Goal: Task Accomplishment & Management: Manage account settings

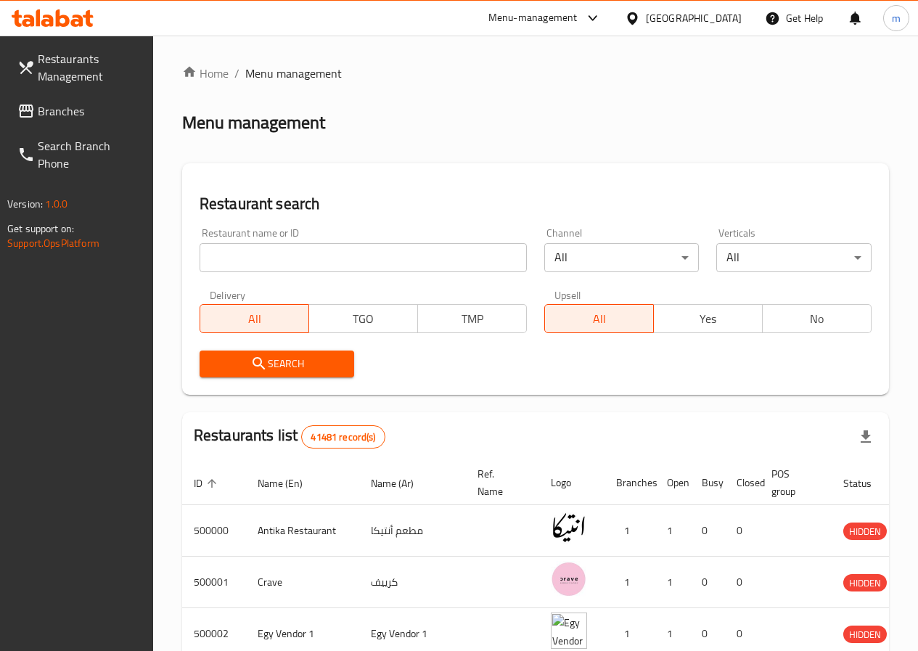
click at [88, 97] on link "Branches" at bounding box center [79, 111] width 147 height 35
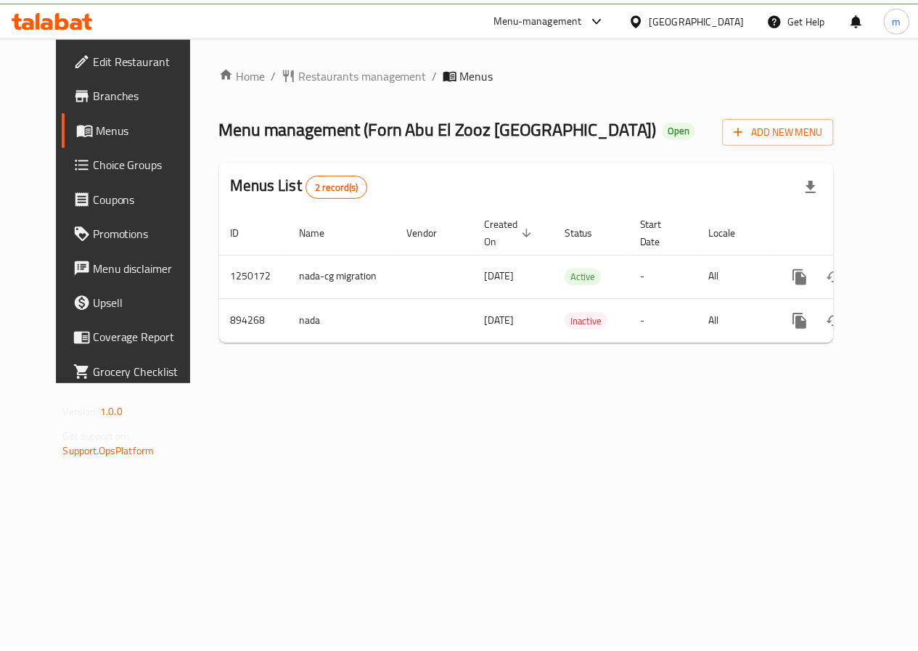
scroll to position [0, 5]
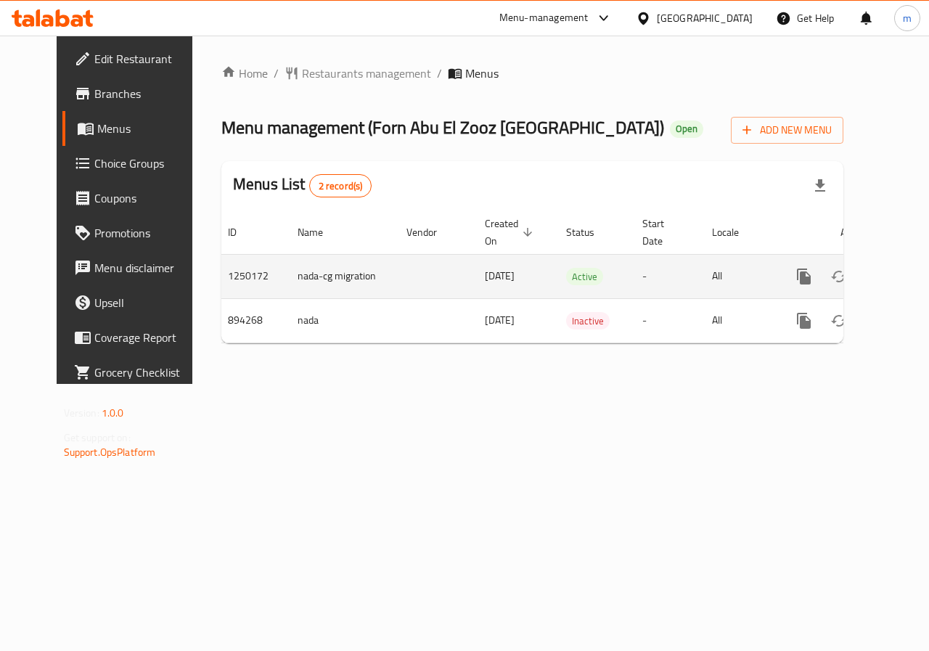
click at [900, 284] on icon "enhanced table" at bounding box center [908, 276] width 17 height 17
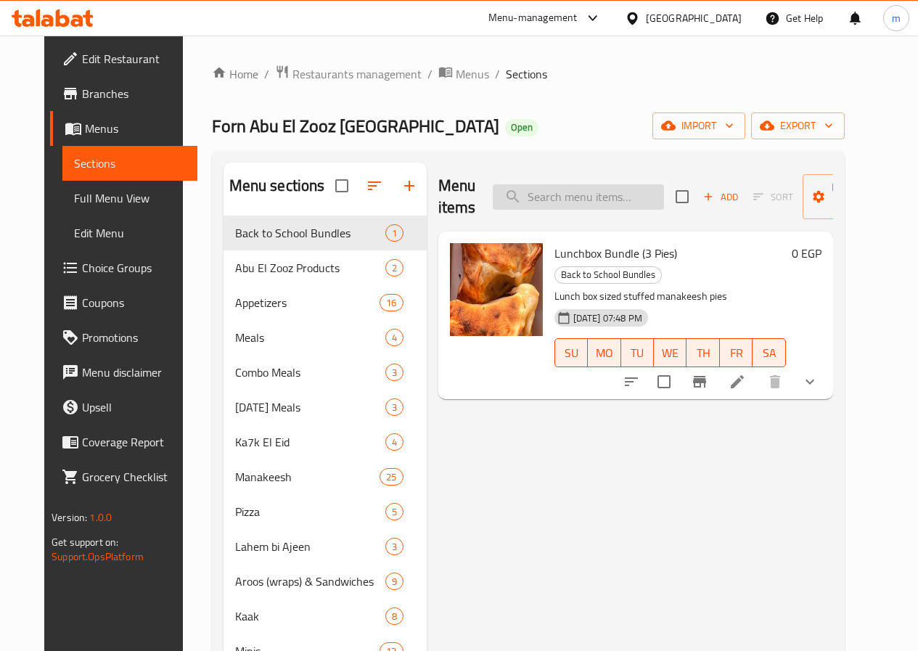
click at [576, 208] on input "search" at bounding box center [578, 196] width 171 height 25
paste input "Cheese"
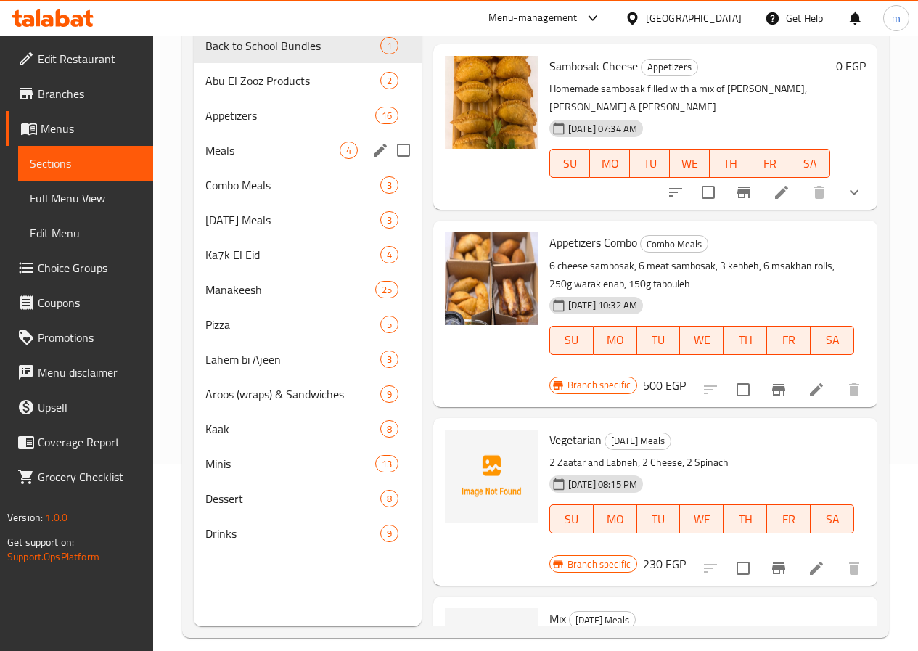
scroll to position [203, 0]
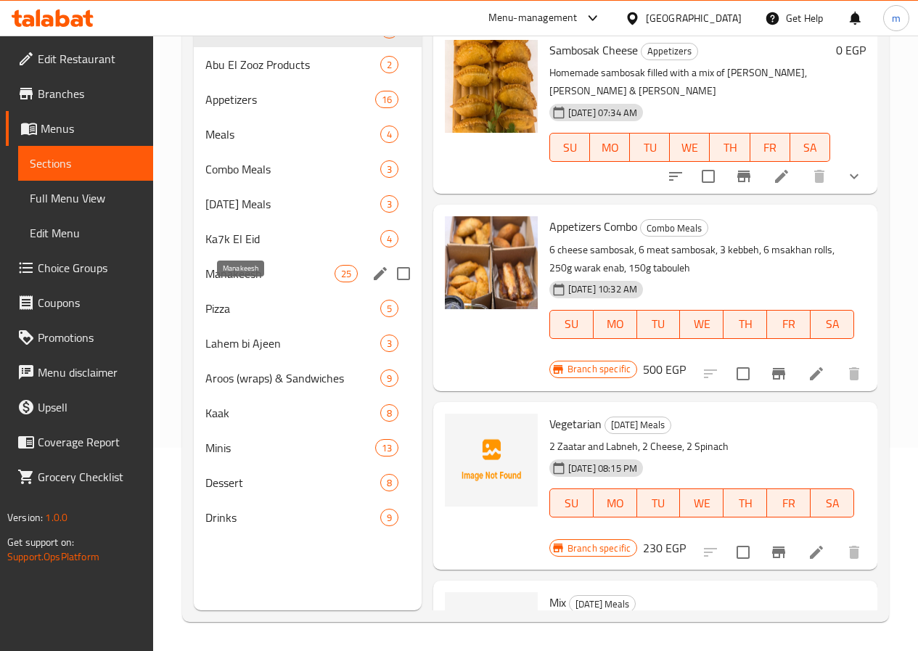
drag, startPoint x: 266, startPoint y: 291, endPoint x: 273, endPoint y: 296, distance: 8.9
click at [266, 282] on span "Manakeesh" at bounding box center [269, 273] width 129 height 17
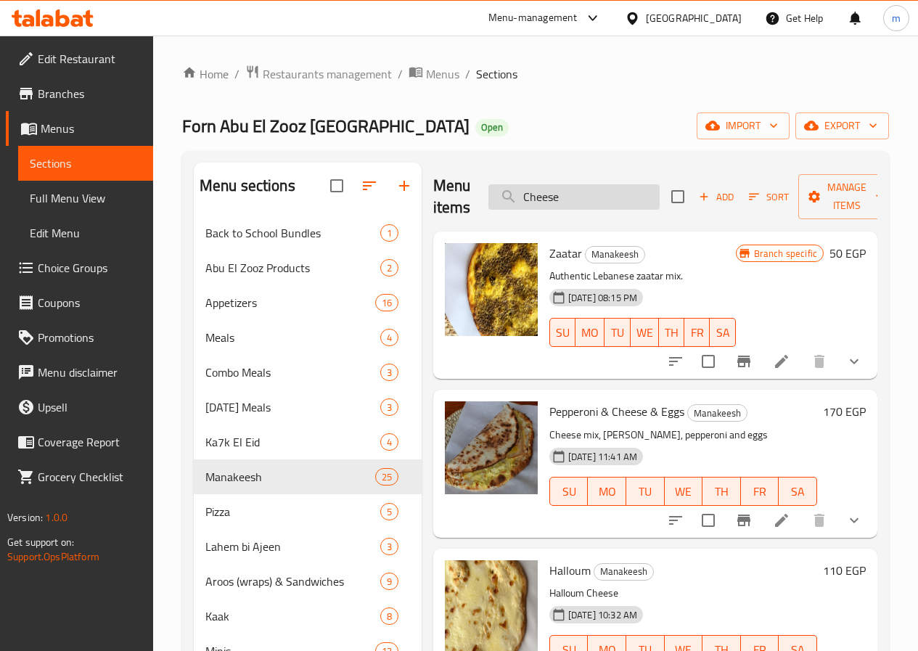
click at [576, 205] on input "Cheese" at bounding box center [574, 196] width 171 height 25
click at [592, 189] on input "Cheese" at bounding box center [574, 196] width 171 height 25
type input "3"
paste input "Cheese"
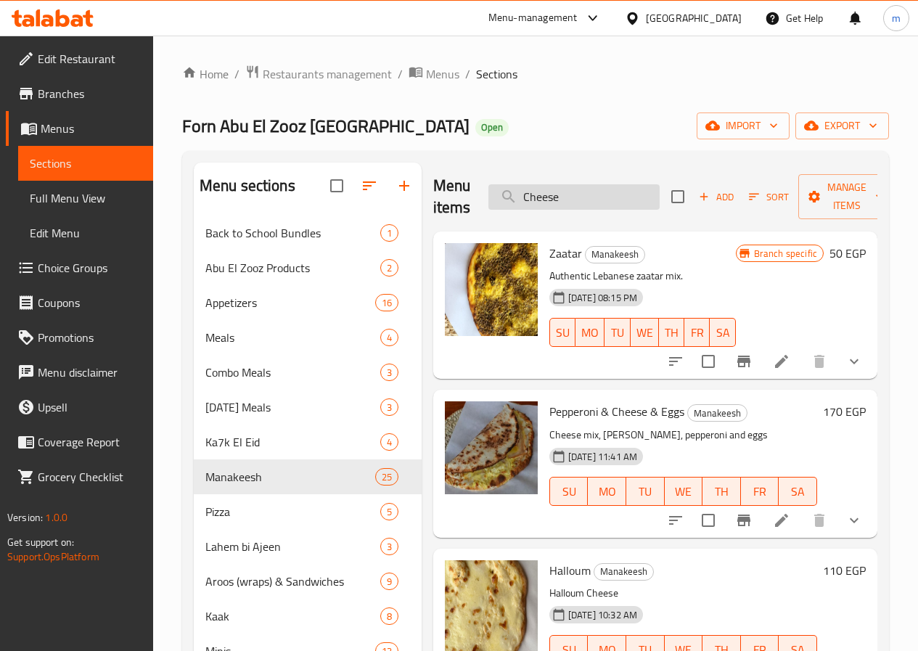
type input "Cheese"
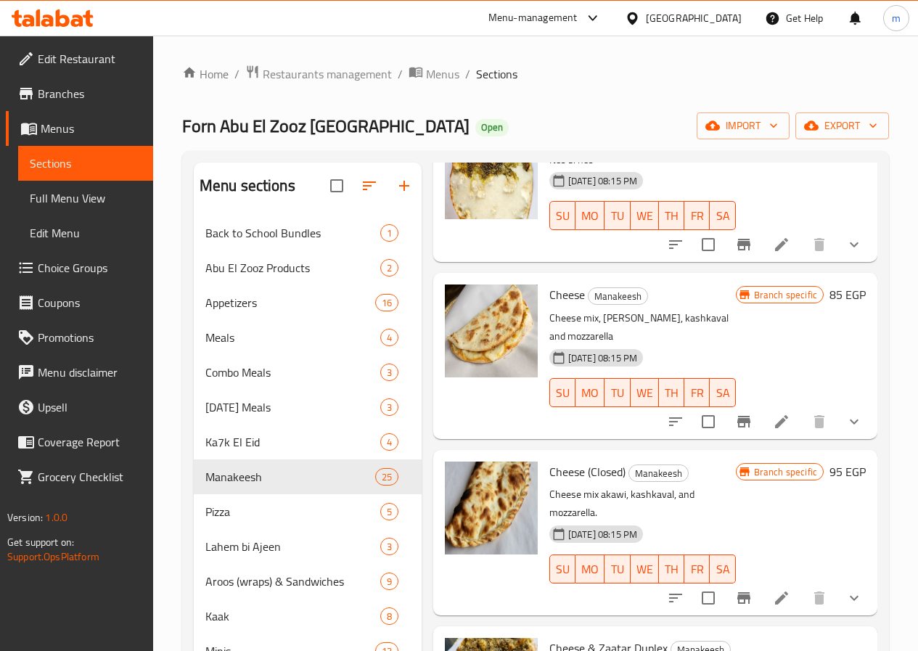
scroll to position [1973, 0]
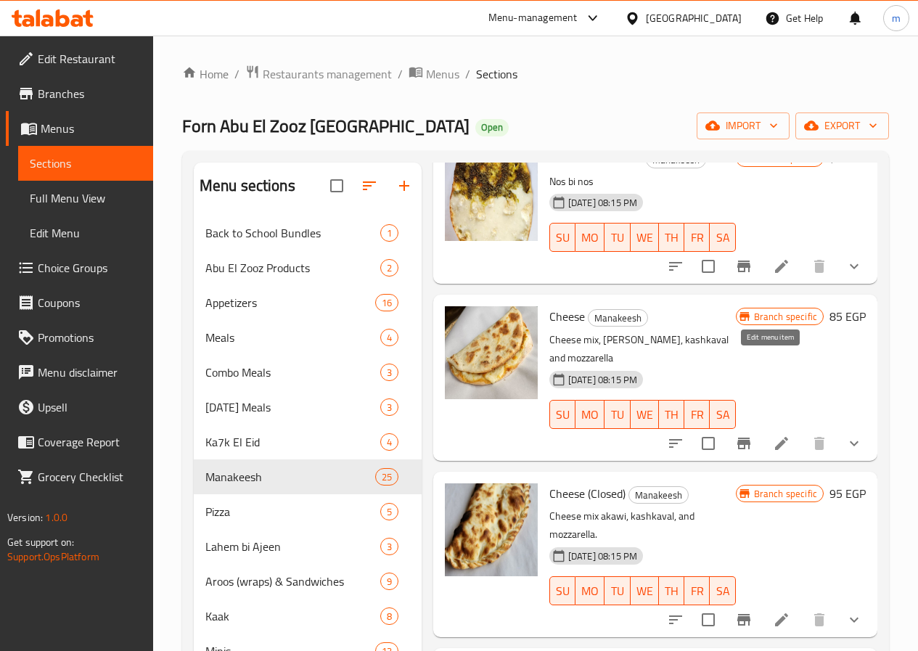
click at [773, 435] on icon at bounding box center [781, 443] width 17 height 17
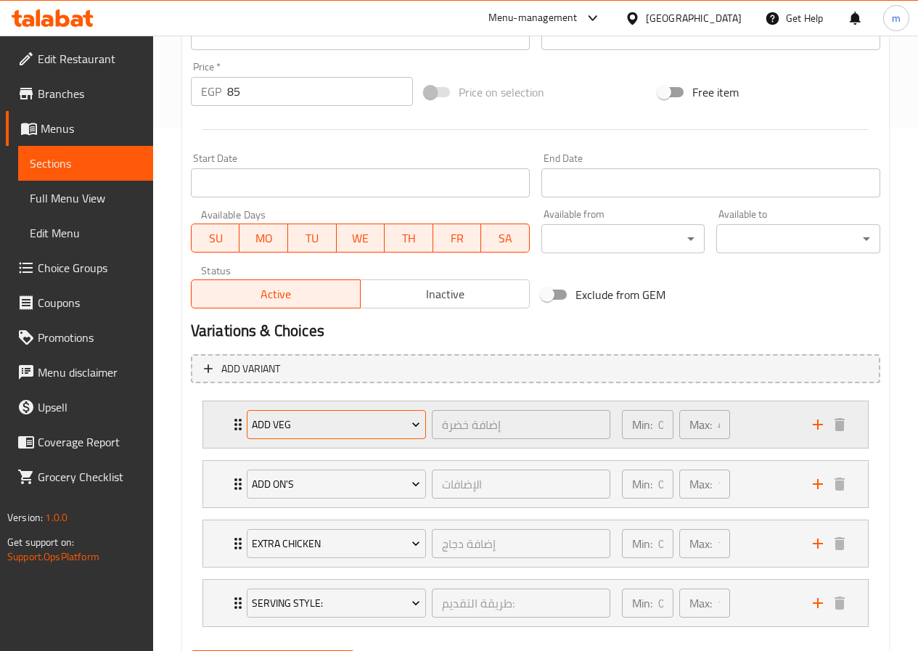
scroll to position [581, 0]
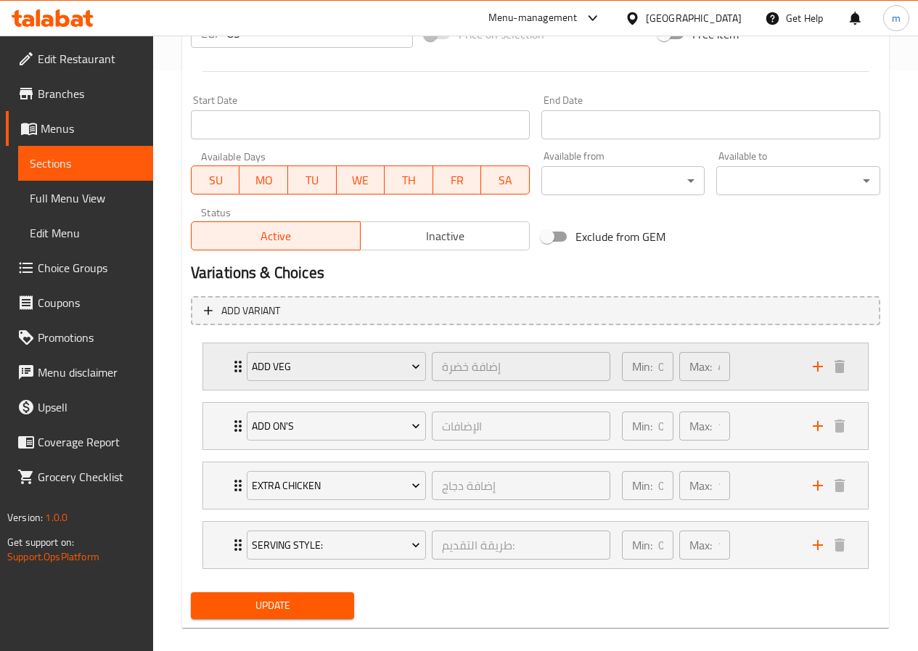
click at [709, 365] on p "Max:" at bounding box center [701, 366] width 23 height 17
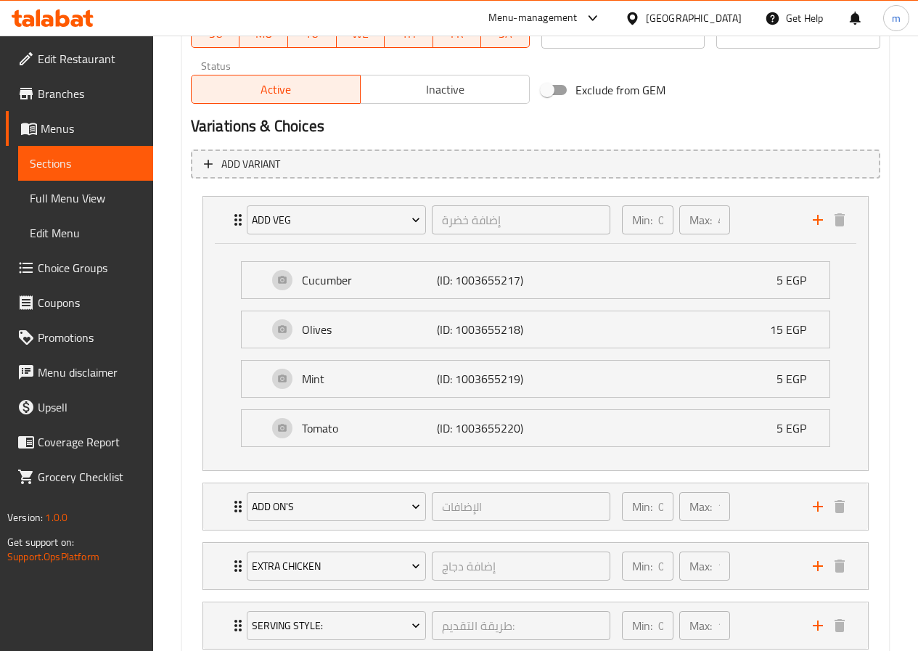
scroll to position [825, 0]
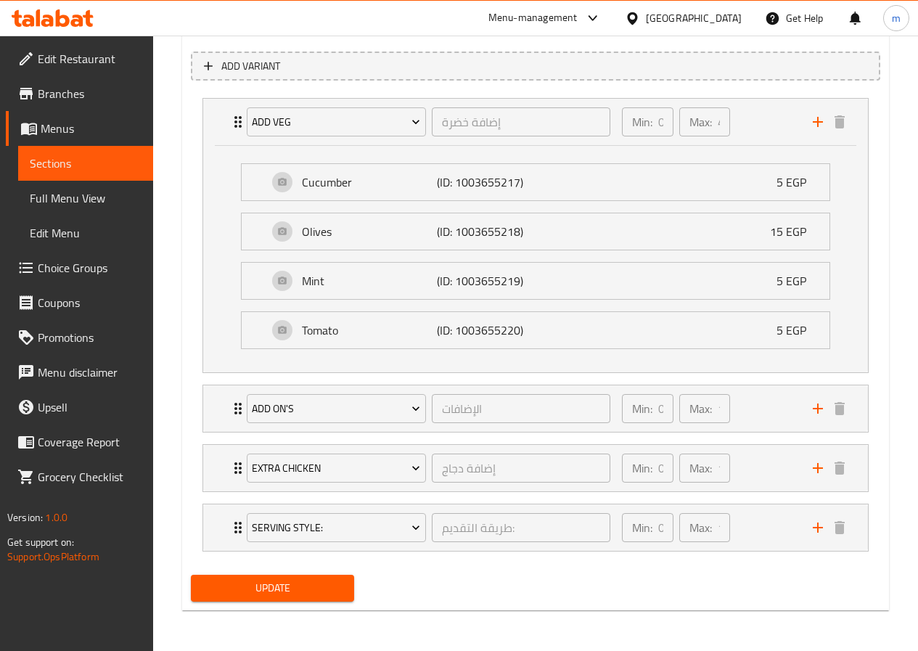
click at [762, 436] on li "Add On's الإضافات ​ Min: 0 ​ Max: 1 ​ Add Cheese (ID: 1009228855) 40 EGP Name (…" at bounding box center [536, 409] width 690 height 60
click at [651, 119] on p "Min:" at bounding box center [642, 121] width 20 height 17
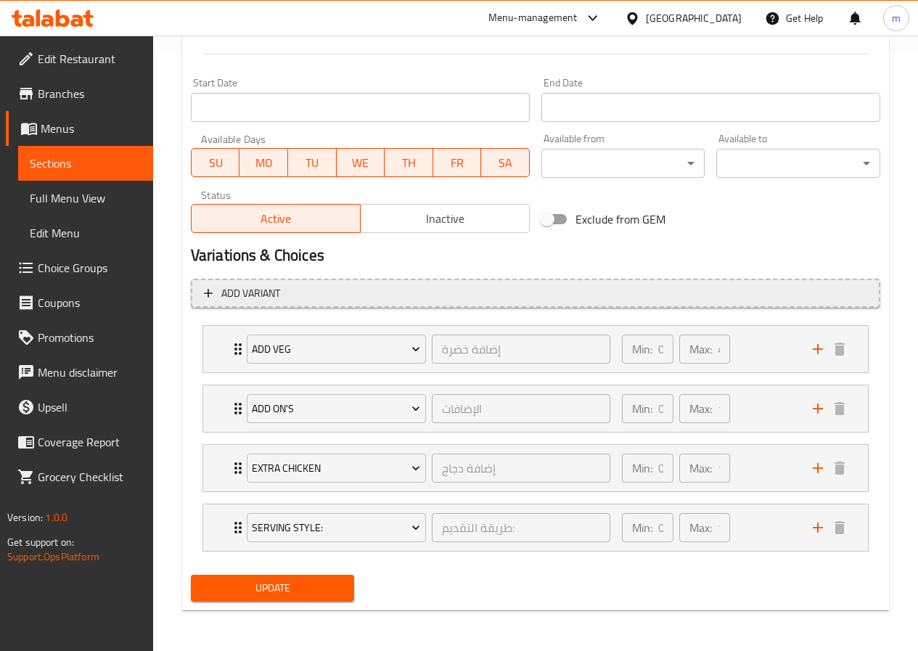
scroll to position [598, 0]
click at [621, 348] on div "Min: 0 ​" at bounding box center [647, 349] width 57 height 35
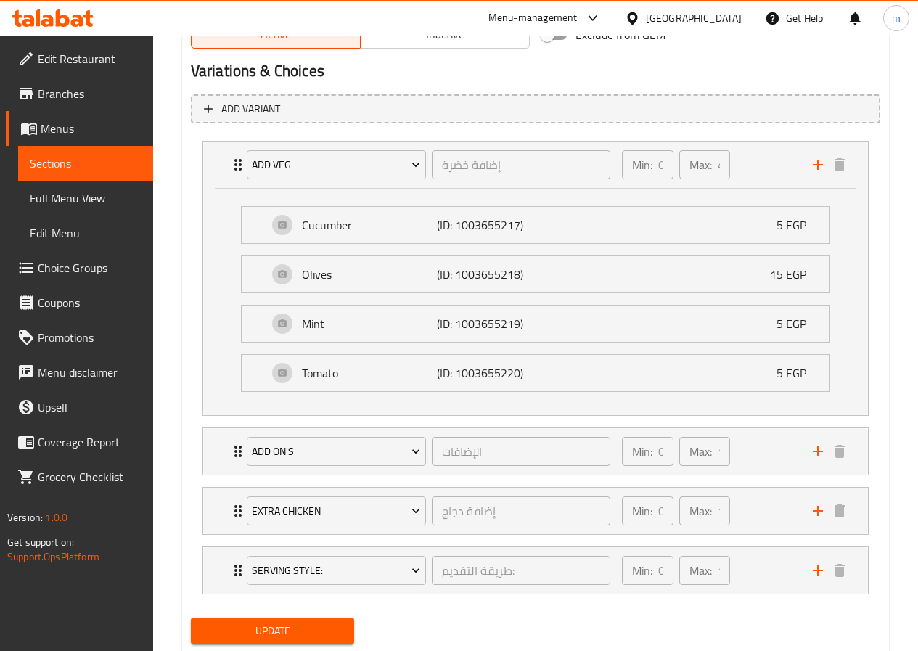
click at [670, 354] on div "Tomato (ID: 1003655220) 5 EGP Name (En) Tomato Name (En) Name (Ar) طماطم Name (…" at bounding box center [535, 373] width 589 height 38
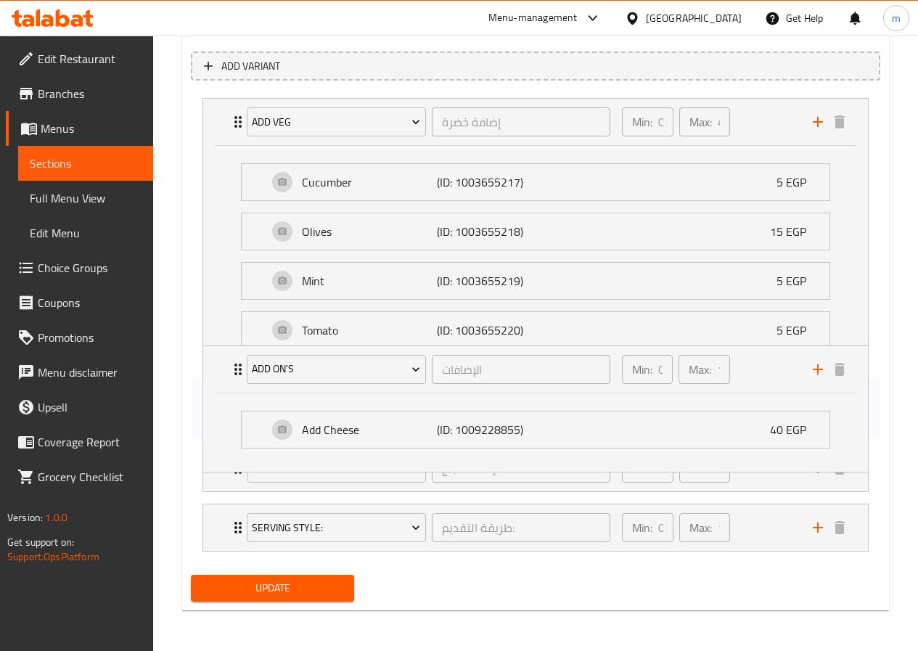
click at [666, 531] on div "Add Veg إضافة خضرة ​ Min: 0 ​ Max: 4 ​ Cucumber (ID: 1003655217) 5 EGP Name (En…" at bounding box center [536, 324] width 690 height 465
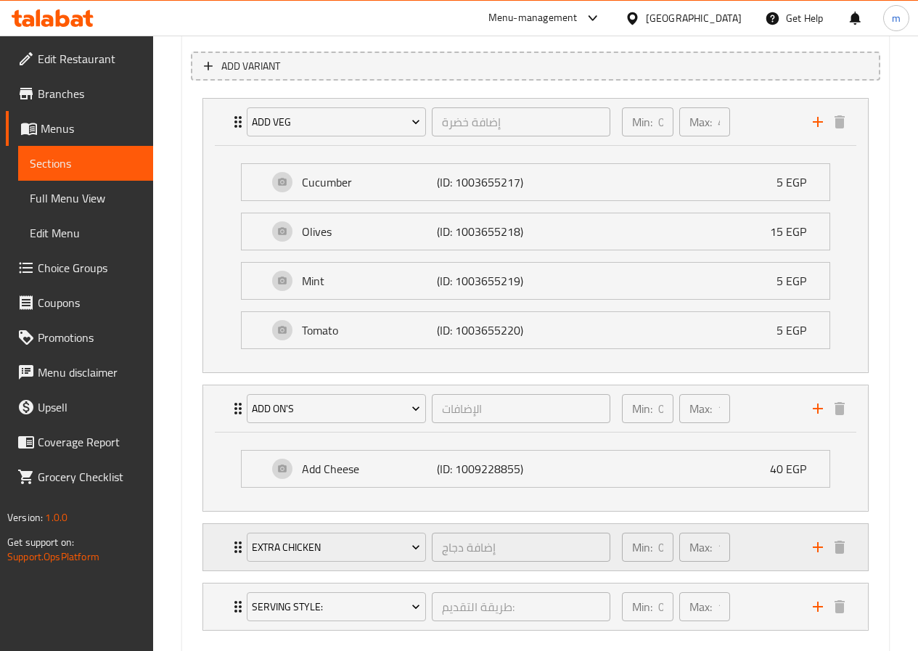
click at [664, 531] on div "Min: 0 ​" at bounding box center [647, 547] width 57 height 35
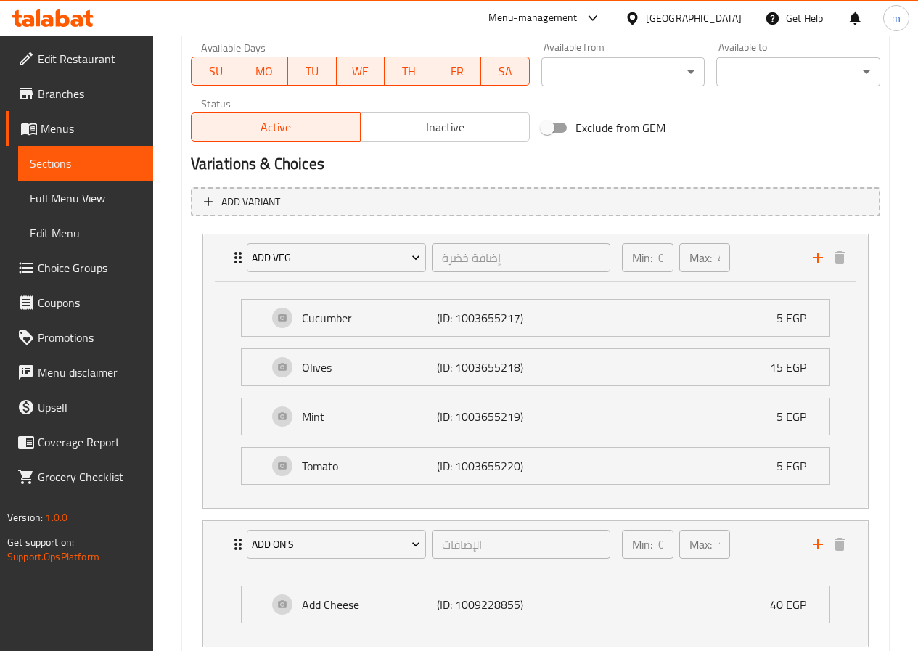
scroll to position [687, 0]
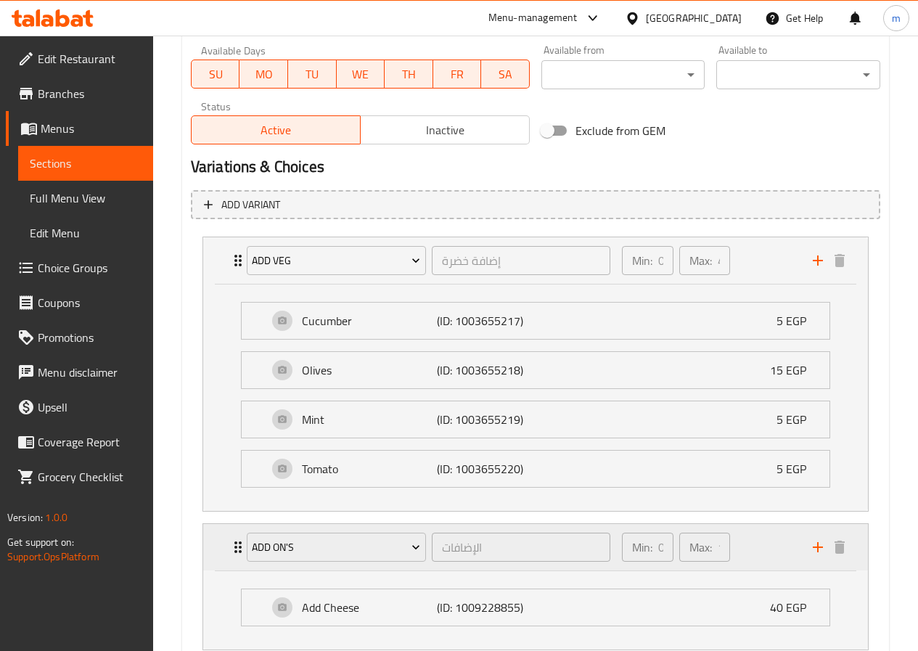
click at [692, 551] on p "Max:" at bounding box center [701, 547] width 23 height 17
click at [656, 560] on div "Min: 0 ​" at bounding box center [647, 547] width 51 height 29
click at [672, 572] on div "Add On's الإضافات ​ Min: 0 ​ Max: 1 ​ Add Cheese (ID: 1009228855) 40 EGP Name (…" at bounding box center [535, 587] width 665 height 126
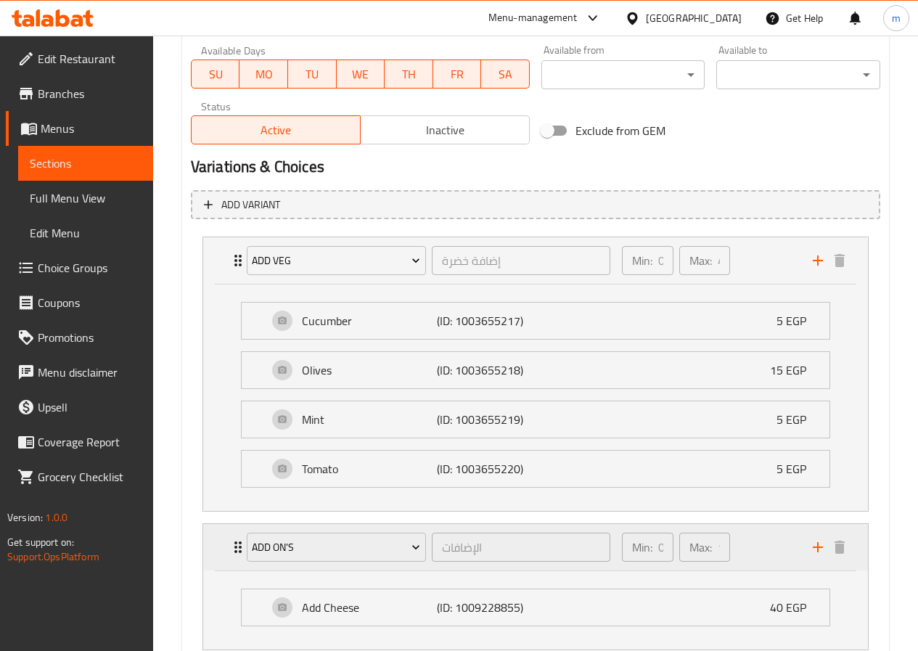
click at [744, 566] on div "Min: 0 ​ Max: 1 ​" at bounding box center [708, 547] width 191 height 46
click at [742, 541] on div "Min: 0 ​ Max: 1 ​" at bounding box center [708, 547] width 191 height 46
click at [714, 542] on div "Max: 1 ​" at bounding box center [704, 547] width 51 height 29
click at [714, 551] on div "Max: 1 ​" at bounding box center [704, 547] width 51 height 29
click at [749, 559] on div "Min: 0 ​ Max: 1 ​" at bounding box center [708, 547] width 191 height 46
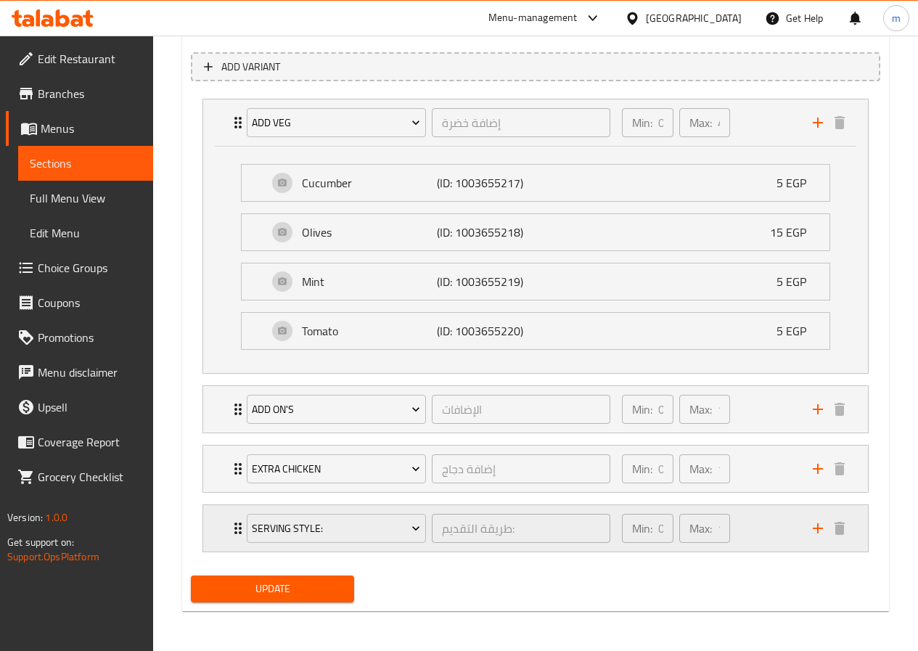
scroll to position [825, 0]
click at [656, 521] on div "Min: 0 ​" at bounding box center [647, 527] width 51 height 29
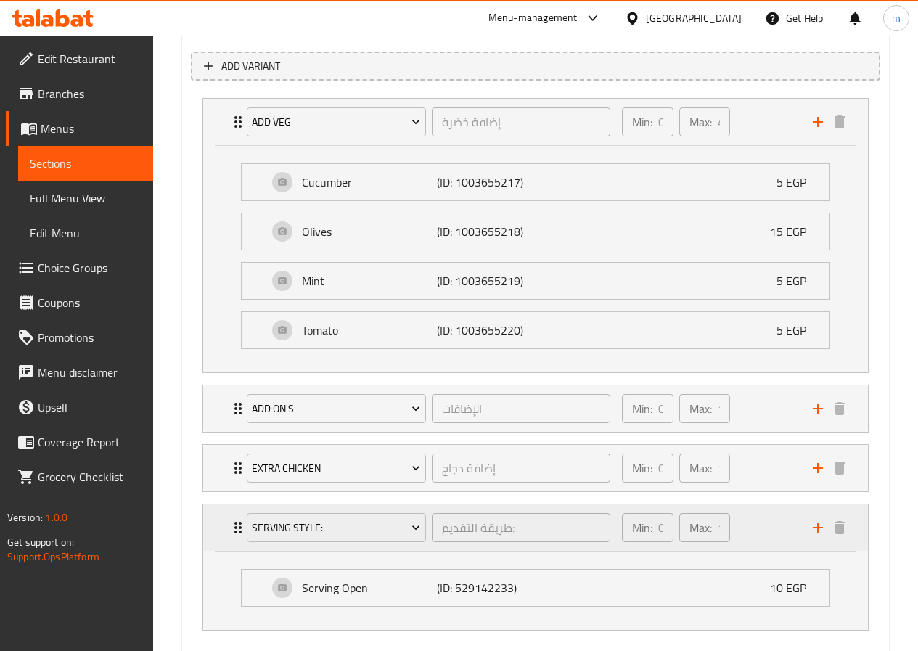
click at [666, 547] on div "Min: 0 ​ Max: 1 ​" at bounding box center [675, 527] width 119 height 41
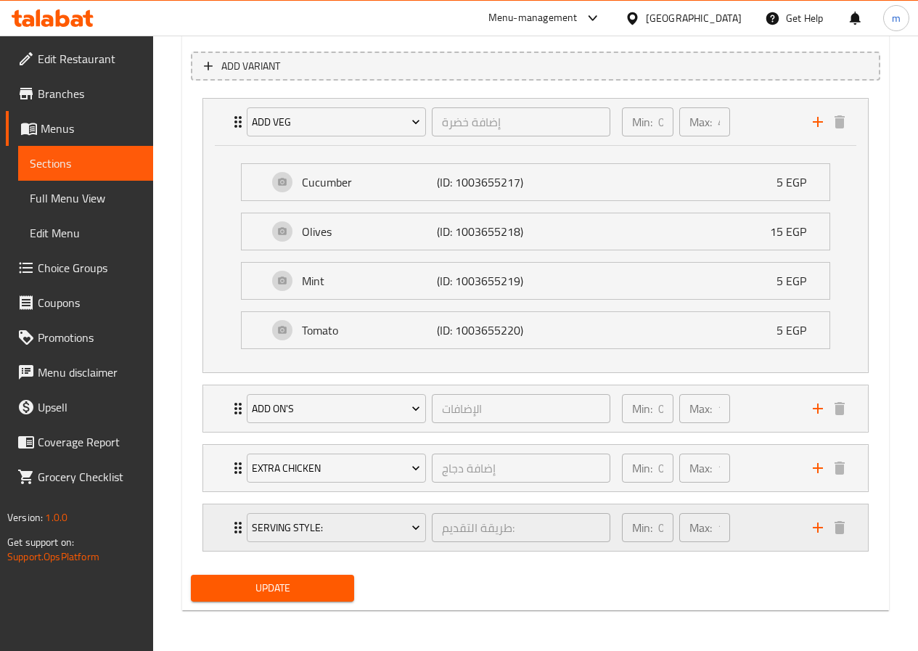
click at [674, 534] on div "Min: 0 ​" at bounding box center [647, 527] width 57 height 35
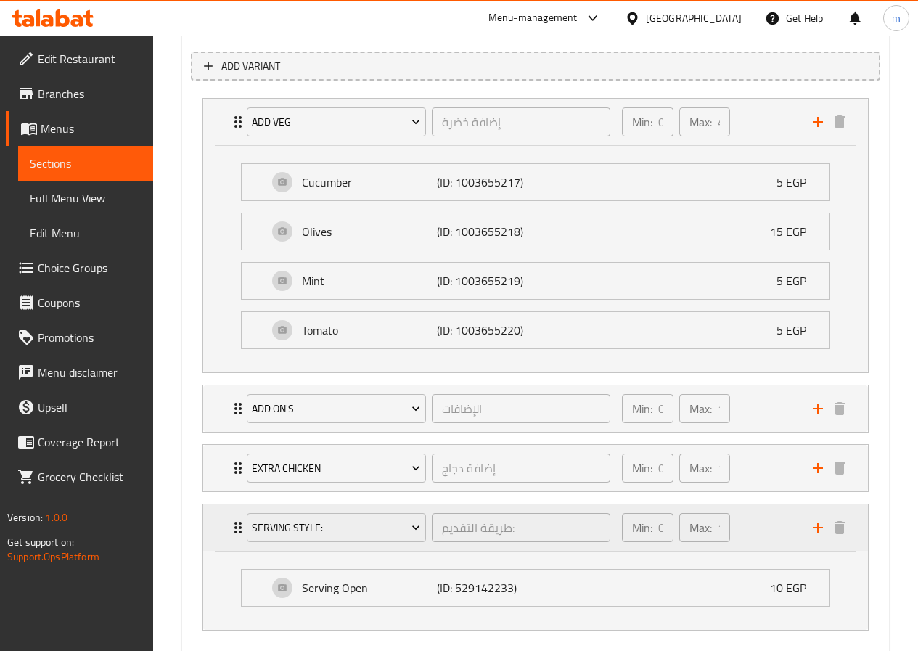
click at [703, 531] on p "Max:" at bounding box center [701, 527] width 23 height 17
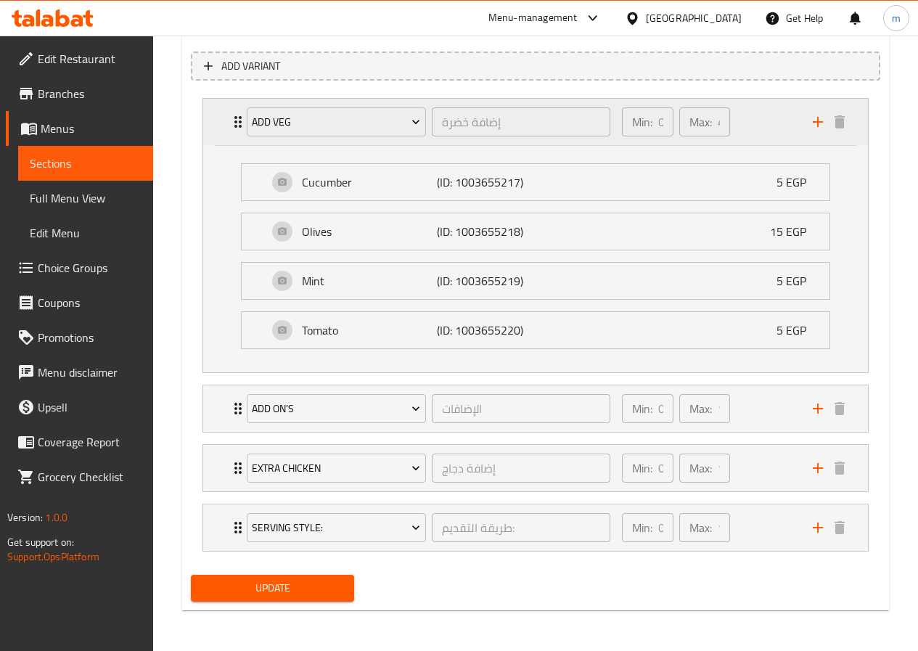
click at [757, 130] on div "Min: 0 ​ Max: 4 ​" at bounding box center [708, 122] width 191 height 46
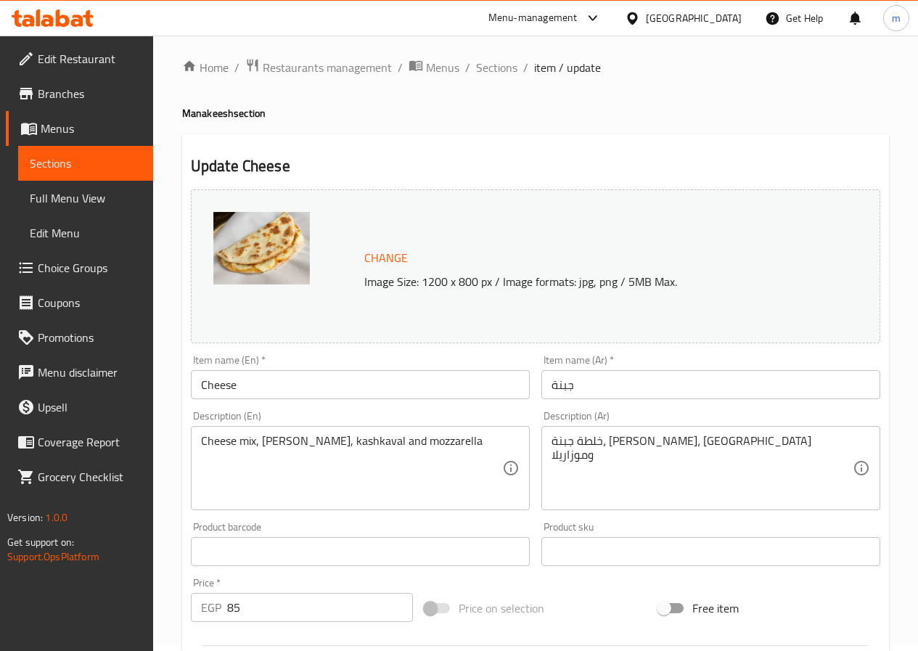
scroll to position [0, 0]
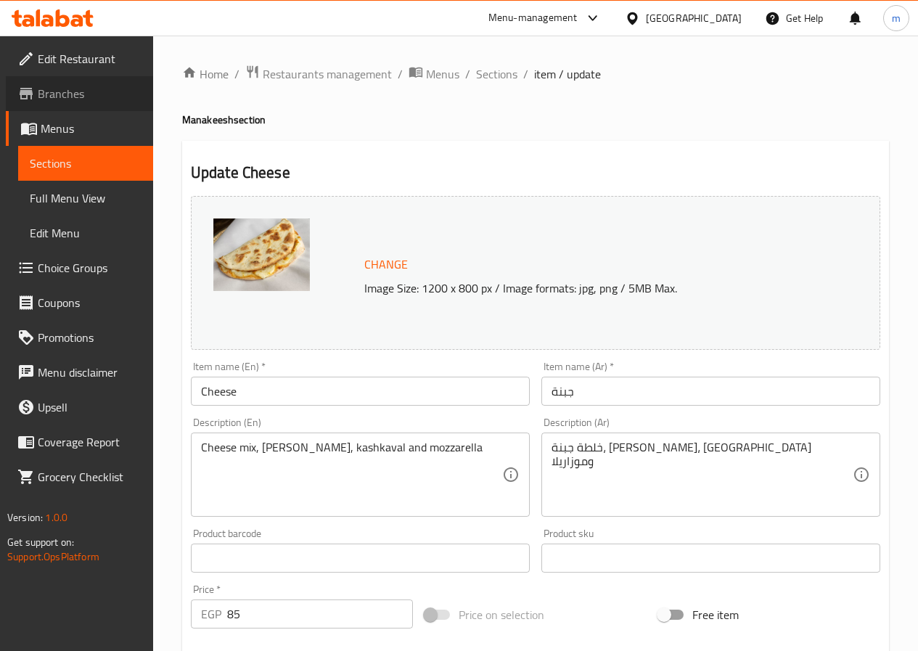
click at [71, 97] on span "Branches" at bounding box center [90, 93] width 104 height 17
